Goal: Information Seeking & Learning: Learn about a topic

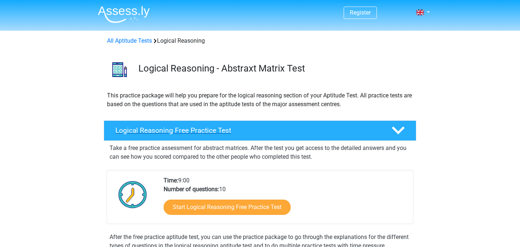
click at [217, 129] on h4 "Logical Reasoning Free Practice Test" at bounding box center [247, 130] width 264 height 8
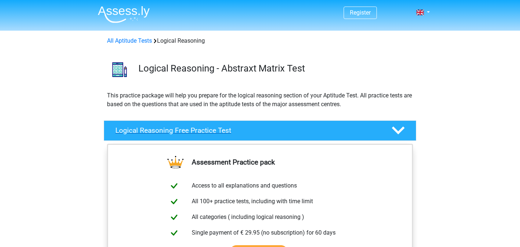
click at [217, 129] on h4 "Logical Reasoning Free Practice Test" at bounding box center [247, 130] width 264 height 8
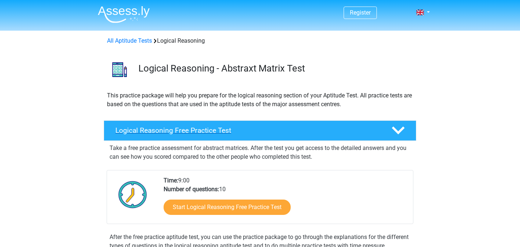
click at [399, 130] on icon at bounding box center [398, 130] width 13 height 13
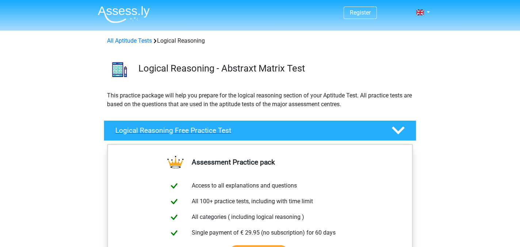
click at [399, 130] on icon at bounding box center [398, 130] width 13 height 13
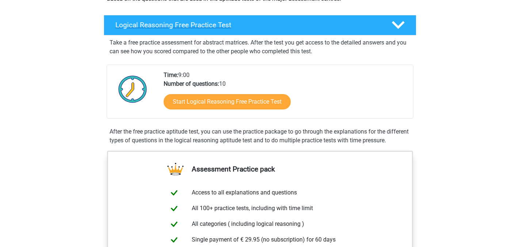
scroll to position [107, 0]
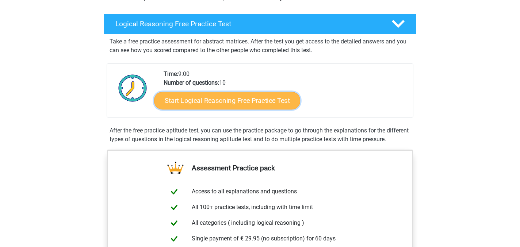
click at [241, 105] on link "Start Logical Reasoning Free Practice Test" at bounding box center [227, 101] width 146 height 18
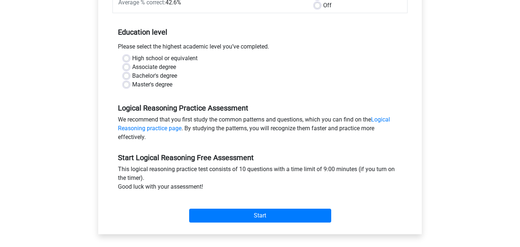
scroll to position [129, 0]
click at [158, 83] on label "Master's degree" at bounding box center [152, 85] width 40 height 9
click at [129, 83] on input "Master's degree" at bounding box center [126, 84] width 6 height 7
radio input "true"
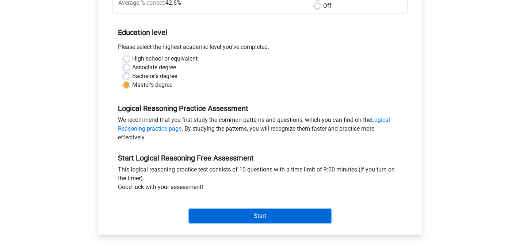
click at [278, 217] on input "Start" at bounding box center [260, 216] width 142 height 14
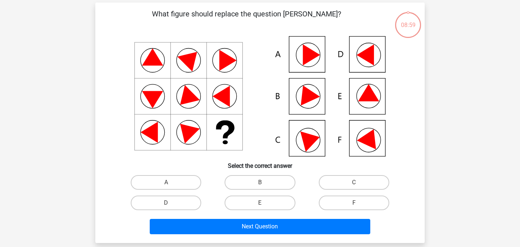
scroll to position [25, 0]
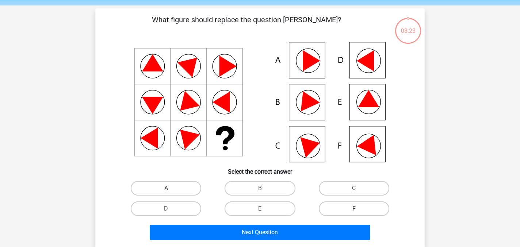
click at [368, 60] on icon at bounding box center [365, 60] width 17 height 21
click at [171, 213] on label "D" at bounding box center [166, 209] width 70 height 15
click at [171, 213] on input "D" at bounding box center [168, 211] width 5 height 5
radio input "true"
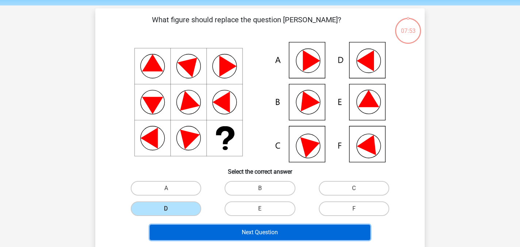
click at [273, 229] on button "Next Question" at bounding box center [260, 232] width 221 height 15
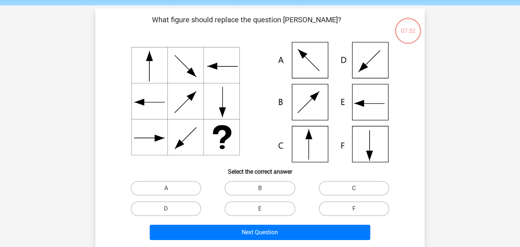
scroll to position [34, 0]
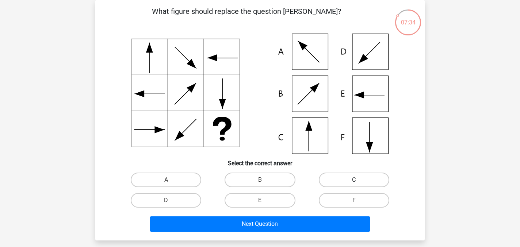
click at [348, 173] on label "C" at bounding box center [354, 180] width 70 height 15
click at [354, 180] on input "C" at bounding box center [356, 182] width 5 height 5
radio input "true"
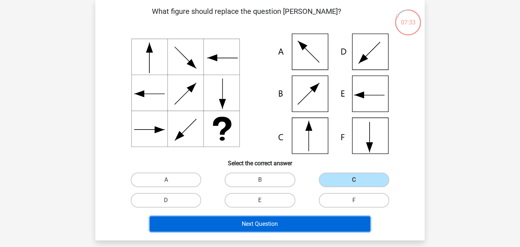
click at [298, 222] on button "Next Question" at bounding box center [260, 224] width 221 height 15
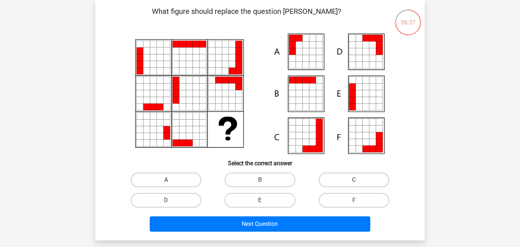
click at [170, 177] on label "A" at bounding box center [166, 180] width 70 height 15
click at [170, 180] on input "A" at bounding box center [168, 182] width 5 height 5
radio input "true"
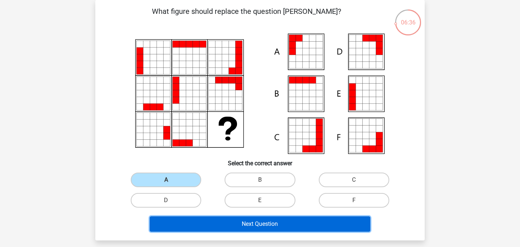
click at [248, 222] on button "Next Question" at bounding box center [260, 224] width 221 height 15
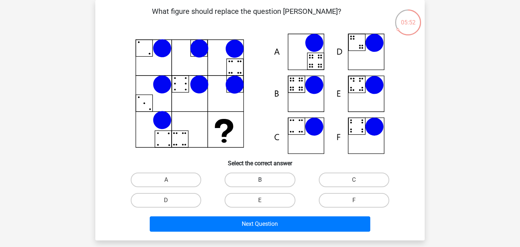
click at [257, 180] on label "B" at bounding box center [260, 180] width 70 height 15
click at [260, 180] on input "B" at bounding box center [262, 182] width 5 height 5
radio input "true"
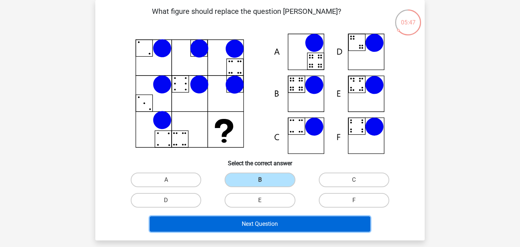
click at [256, 226] on button "Next Question" at bounding box center [260, 224] width 221 height 15
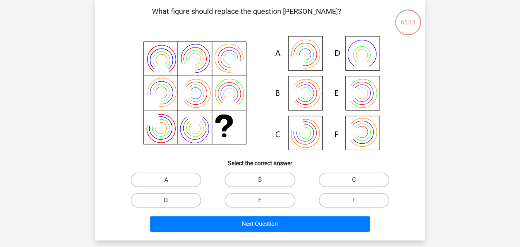
click at [307, 52] on icon at bounding box center [260, 94] width 294 height 121
click at [172, 176] on label "A" at bounding box center [166, 180] width 70 height 15
click at [171, 180] on input "A" at bounding box center [168, 182] width 5 height 5
radio input "true"
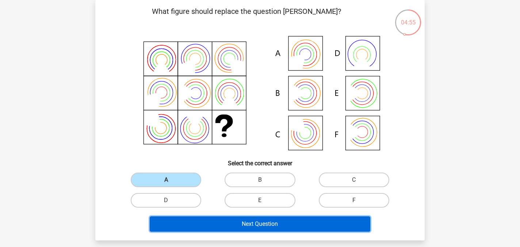
click at [215, 224] on button "Next Question" at bounding box center [260, 224] width 221 height 15
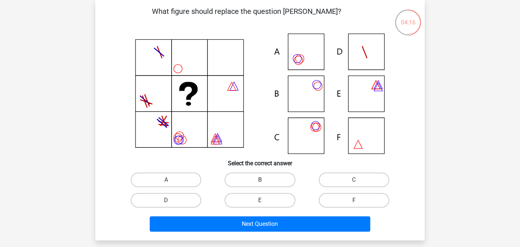
click at [268, 180] on label "B" at bounding box center [260, 180] width 70 height 15
click at [265, 180] on input "B" at bounding box center [262, 182] width 5 height 5
radio input "true"
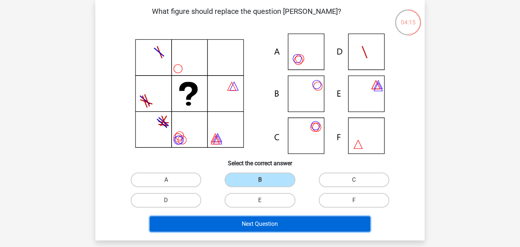
click at [274, 222] on button "Next Question" at bounding box center [260, 224] width 221 height 15
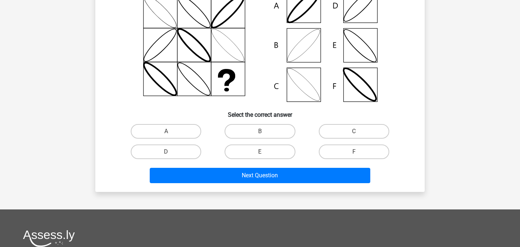
scroll to position [17, 0]
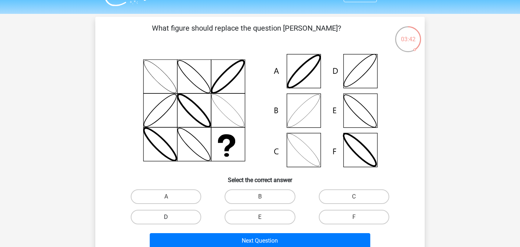
click at [177, 218] on label "D" at bounding box center [166, 217] width 70 height 15
click at [171, 218] on input "D" at bounding box center [168, 219] width 5 height 5
radio input "true"
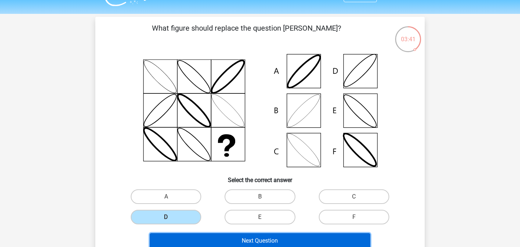
click at [236, 244] on button "Next Question" at bounding box center [260, 240] width 221 height 15
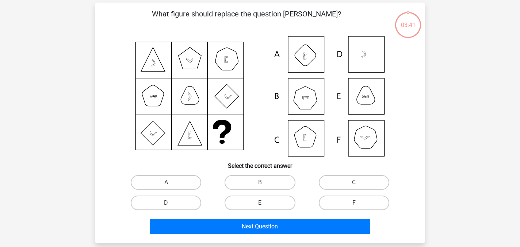
scroll to position [34, 0]
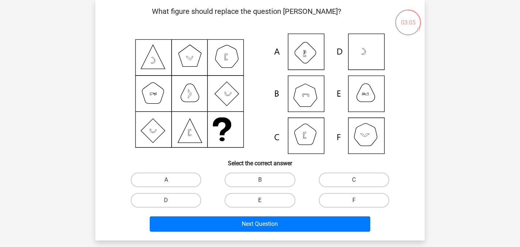
click at [275, 203] on label "E" at bounding box center [260, 200] width 70 height 15
click at [265, 203] on input "E" at bounding box center [262, 202] width 5 height 5
radio input "true"
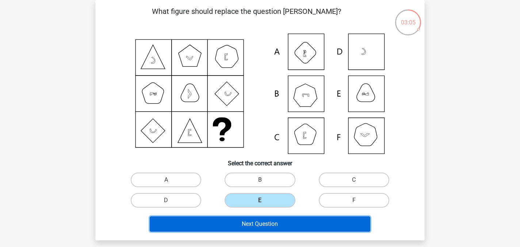
click at [275, 217] on button "Next Question" at bounding box center [260, 224] width 221 height 15
